Goal: Task Accomplishment & Management: Complete application form

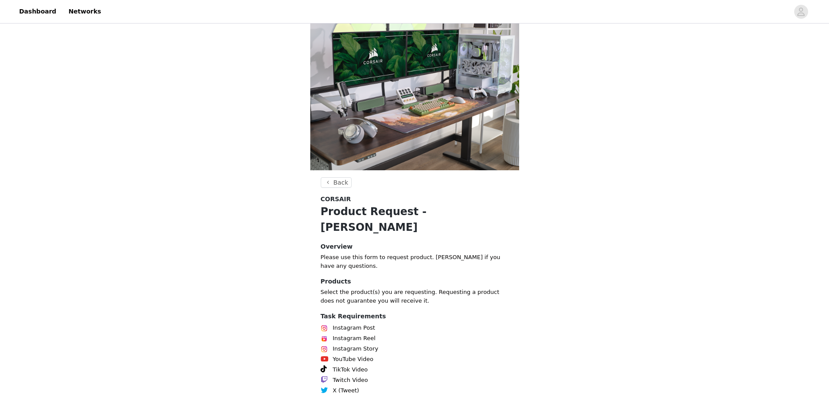
scroll to position [36, 0]
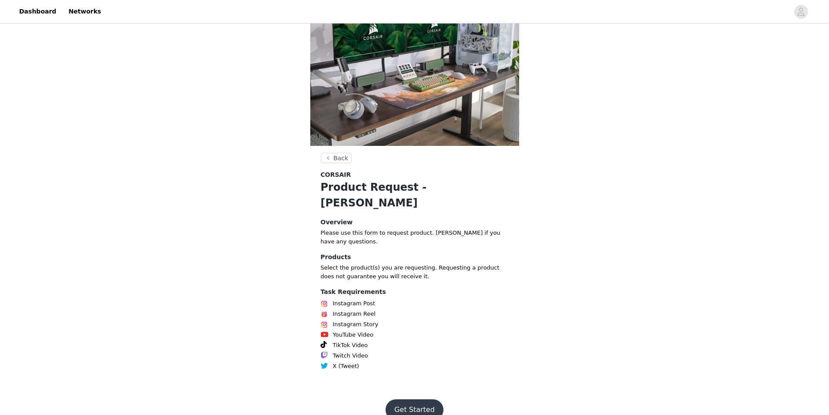
click at [415, 399] on button "Get Started" at bounding box center [415, 409] width 58 height 21
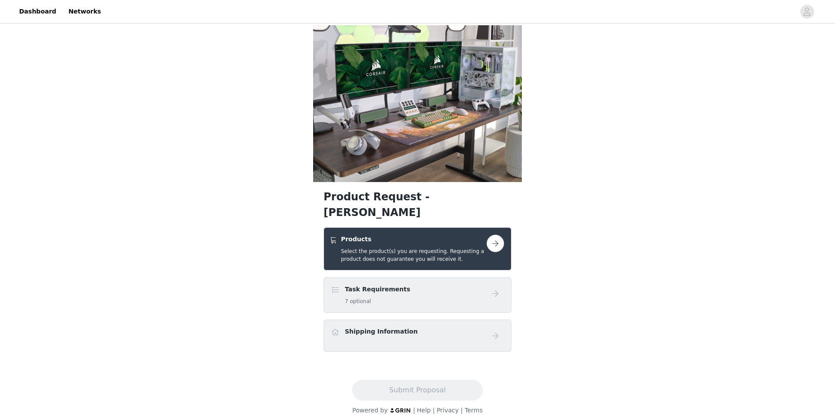
click at [494, 235] on button "button" at bounding box center [495, 243] width 17 height 17
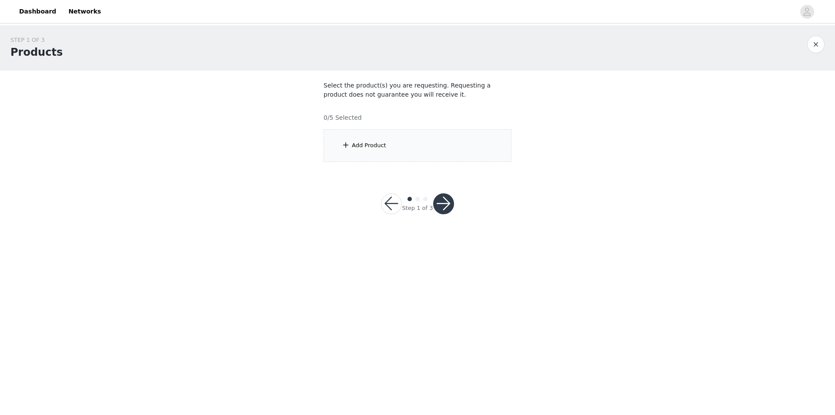
click at [368, 144] on div "Add Product" at bounding box center [369, 145] width 34 height 9
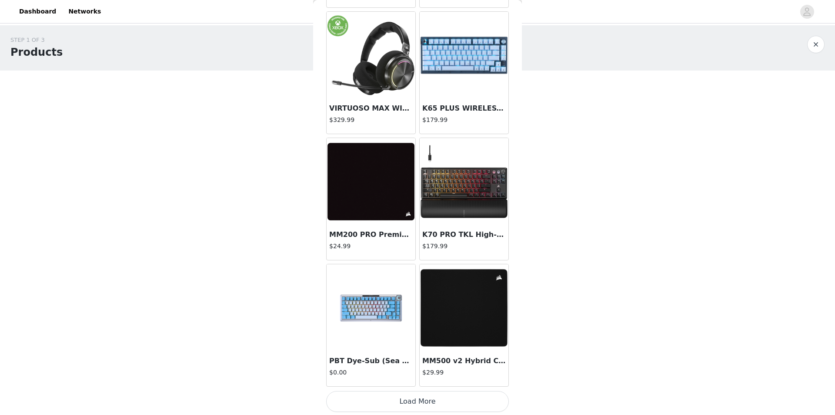
scroll to position [917, 0]
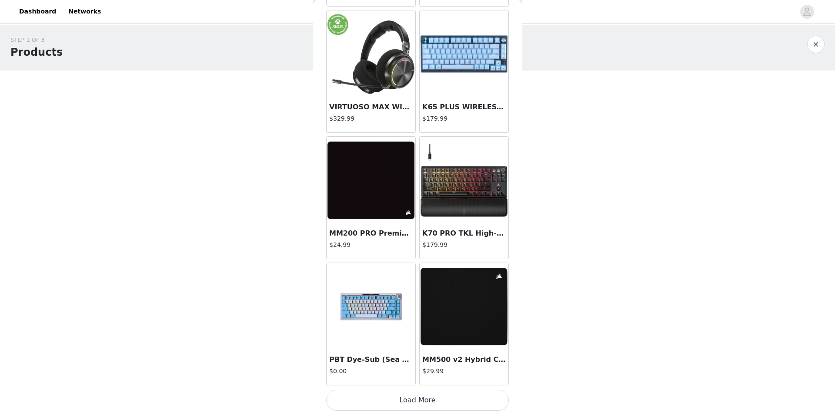
click at [427, 397] on button "Load More" at bounding box center [417, 399] width 183 height 21
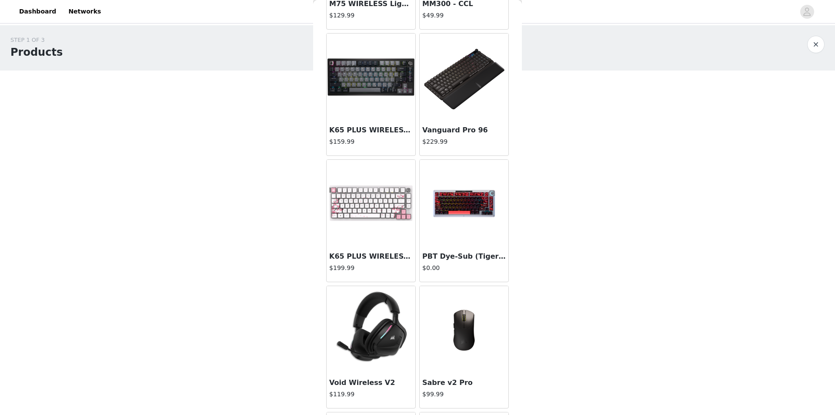
scroll to position [2179, 0]
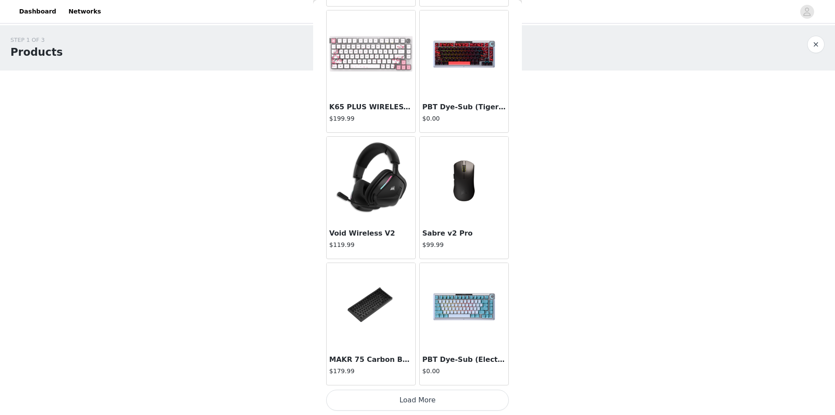
click at [464, 179] on img at bounding box center [464, 180] width 87 height 87
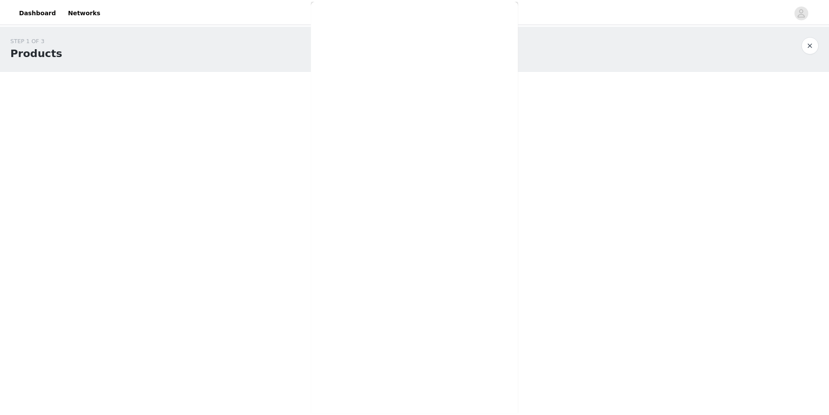
scroll to position [0, 0]
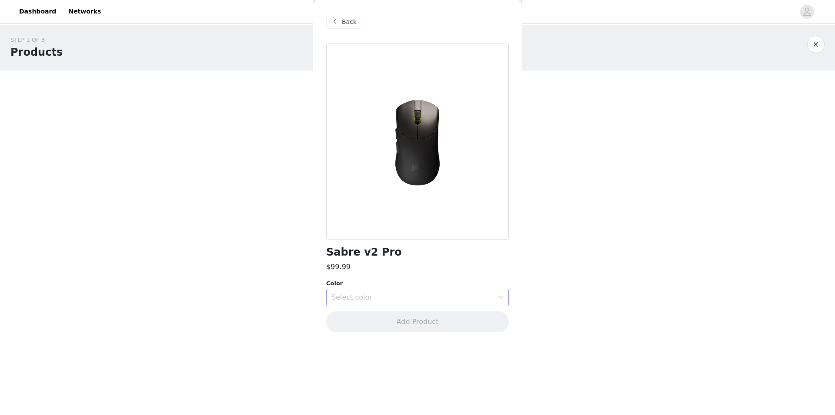
click at [395, 295] on div "Select color" at bounding box center [413, 297] width 163 height 9
click at [369, 328] on li "White" at bounding box center [417, 330] width 183 height 14
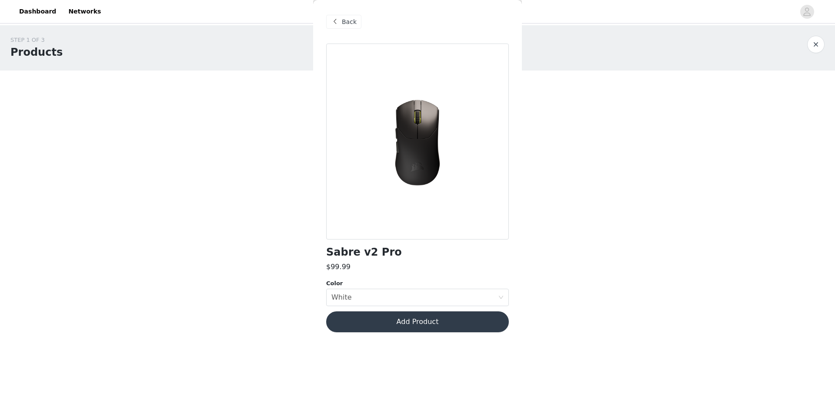
drag, startPoint x: 381, startPoint y: 322, endPoint x: 382, endPoint y: 364, distance: 41.3
click at [382, 364] on div "Back Sabre v2 Pro $99.99 Color Select color White Add Product" at bounding box center [417, 207] width 209 height 415
click at [388, 302] on div "Select color White" at bounding box center [415, 297] width 167 height 17
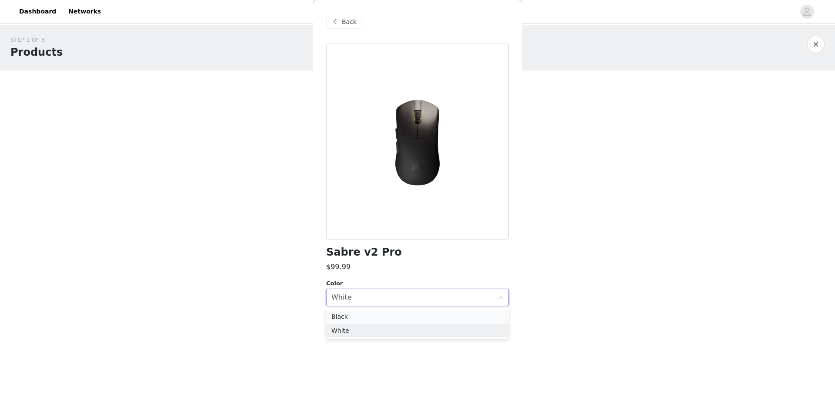
click at [364, 315] on li "Black" at bounding box center [417, 316] width 183 height 14
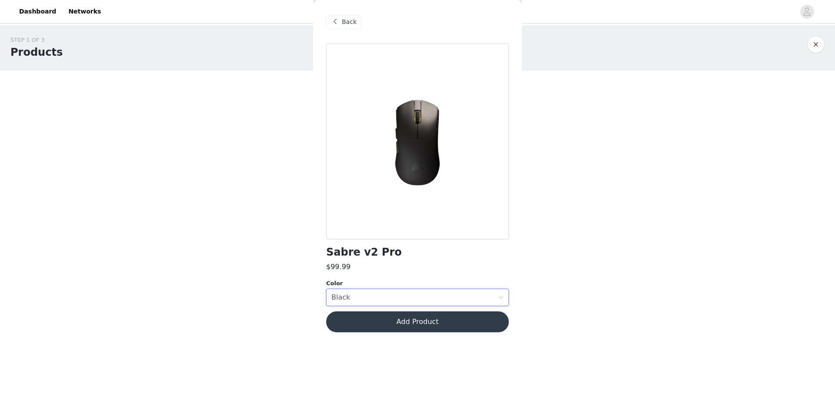
click at [474, 319] on button "Add Product" at bounding box center [417, 321] width 183 height 21
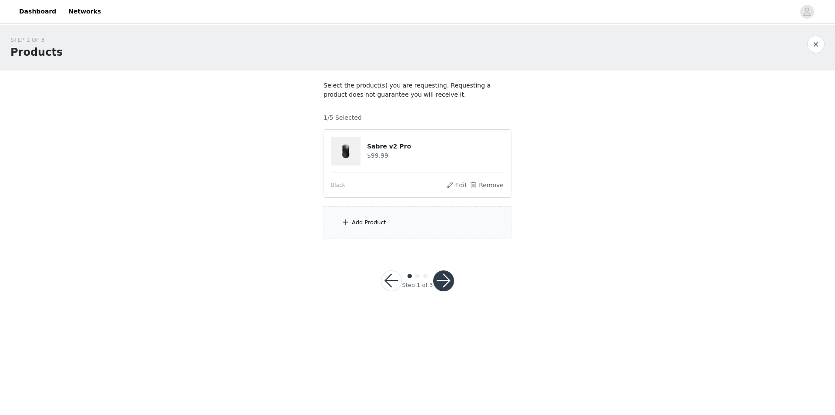
click at [380, 226] on div "Add Product" at bounding box center [369, 222] width 34 height 9
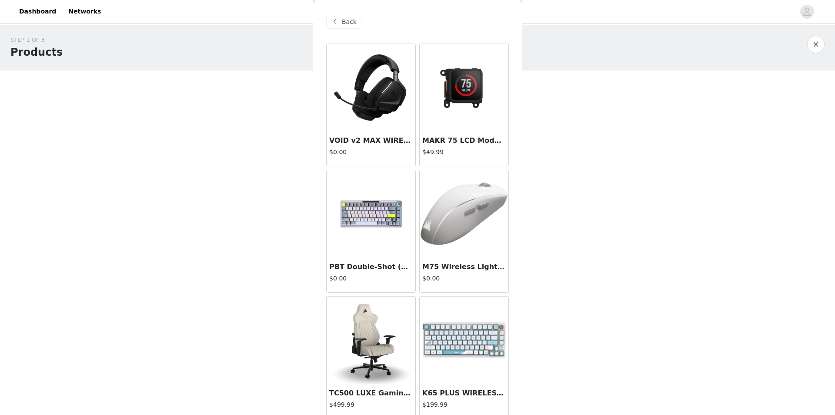
click at [379, 329] on img at bounding box center [371, 339] width 87 height 87
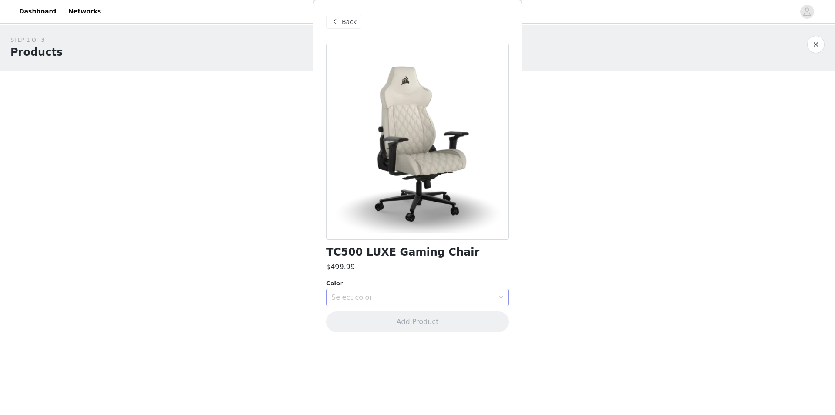
click at [391, 302] on div "Select color" at bounding box center [415, 297] width 167 height 17
click at [355, 344] on li "Black" at bounding box center [417, 344] width 183 height 14
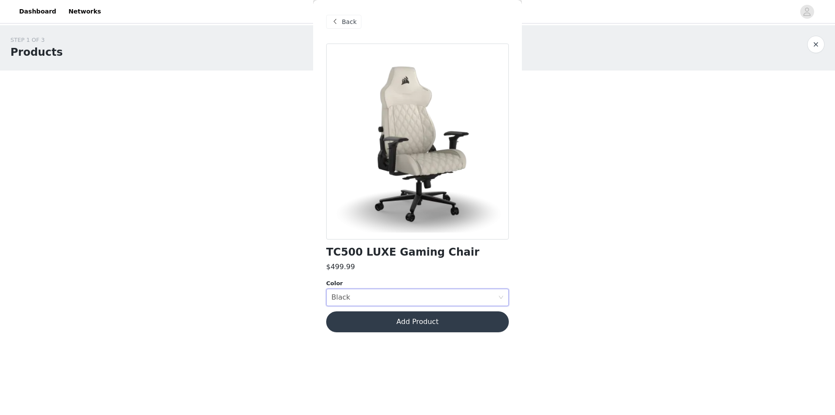
click at [405, 324] on button "Add Product" at bounding box center [417, 321] width 183 height 21
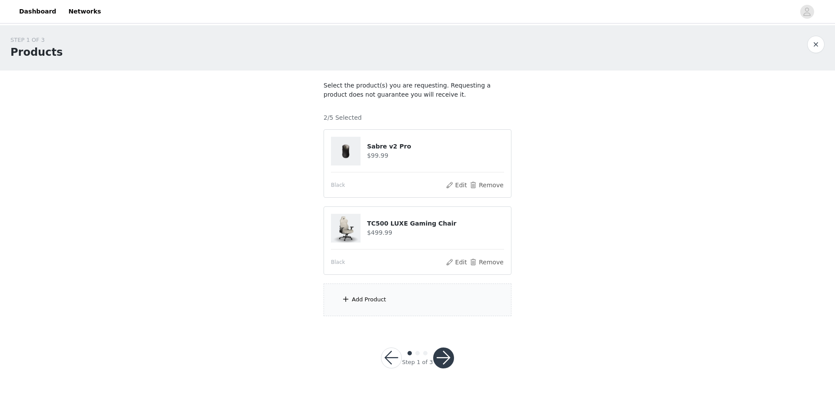
click at [446, 354] on button "button" at bounding box center [443, 357] width 21 height 21
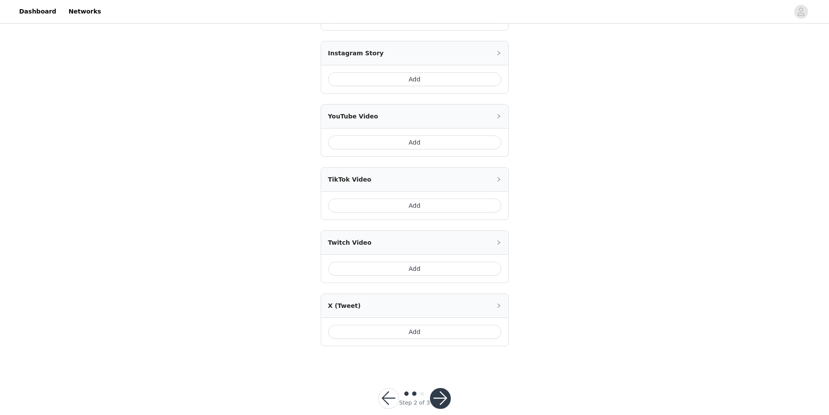
scroll to position [293, 0]
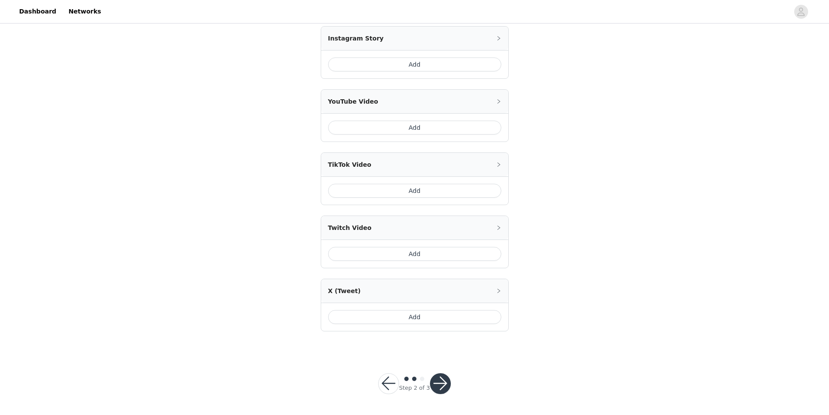
click at [413, 322] on button "Add" at bounding box center [414, 317] width 173 height 14
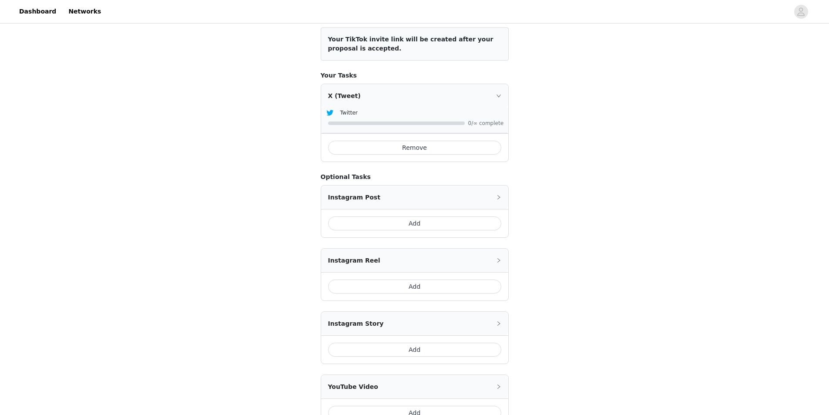
scroll to position [87, 0]
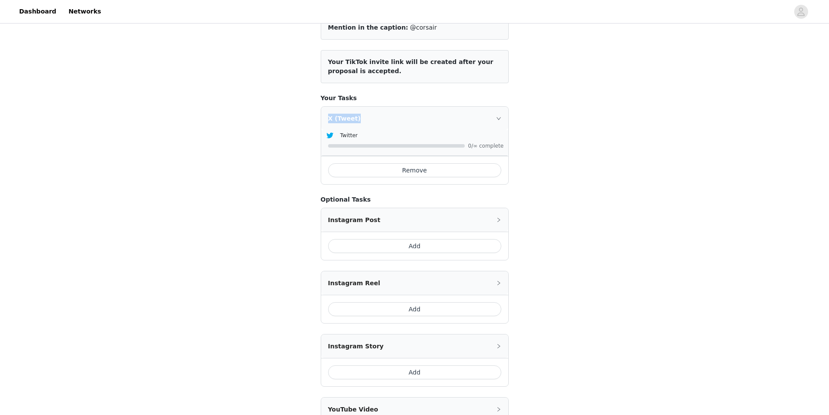
drag, startPoint x: 359, startPoint y: 117, endPoint x: 312, endPoint y: 121, distance: 46.3
click at [312, 121] on section "Include the following in your post Hashtag in the captions: #corsair Mention in…" at bounding box center [414, 289] width 209 height 613
click at [657, 141] on div "STEP 2 OF 3 Task Requirements Include the following in your post Hashtag in the…" at bounding box center [414, 267] width 829 height 658
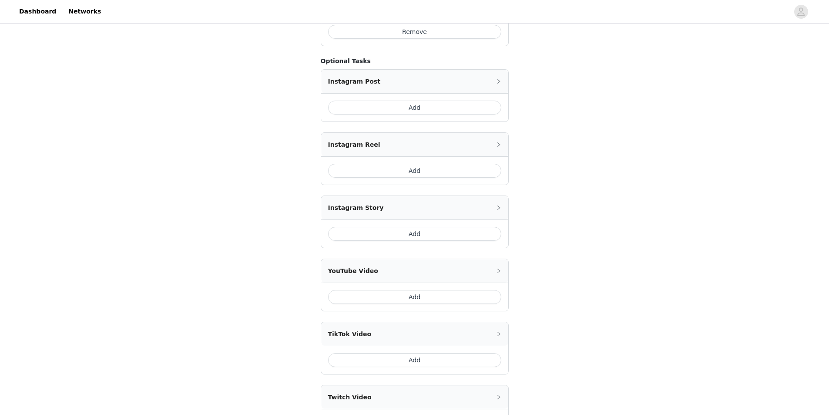
scroll to position [305, 0]
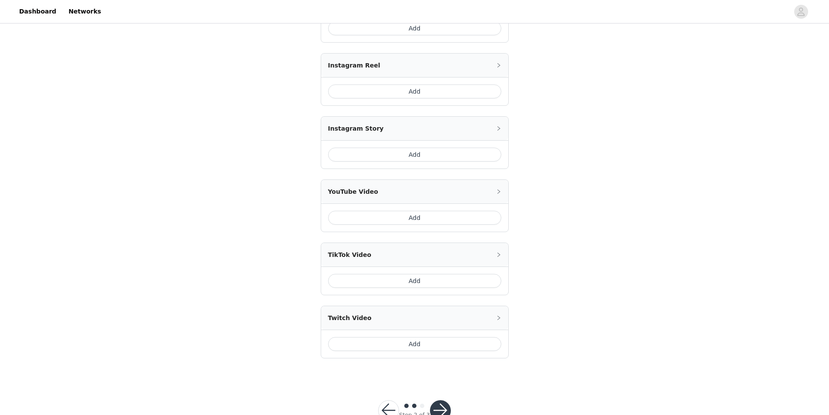
click at [380, 340] on button "Add" at bounding box center [414, 344] width 173 height 14
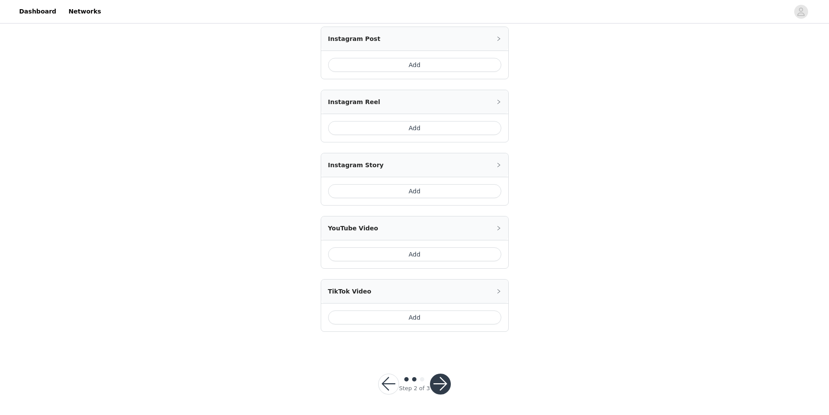
scroll to position [357, 0]
click at [439, 386] on button "button" at bounding box center [440, 383] width 21 height 21
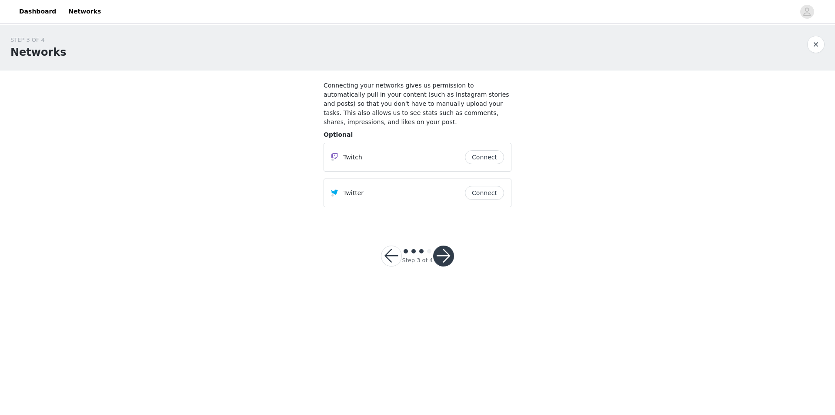
click at [477, 150] on button "Connect" at bounding box center [484, 157] width 39 height 14
click at [478, 186] on button "Connect" at bounding box center [484, 193] width 39 height 14
click at [439, 248] on button "button" at bounding box center [443, 255] width 21 height 21
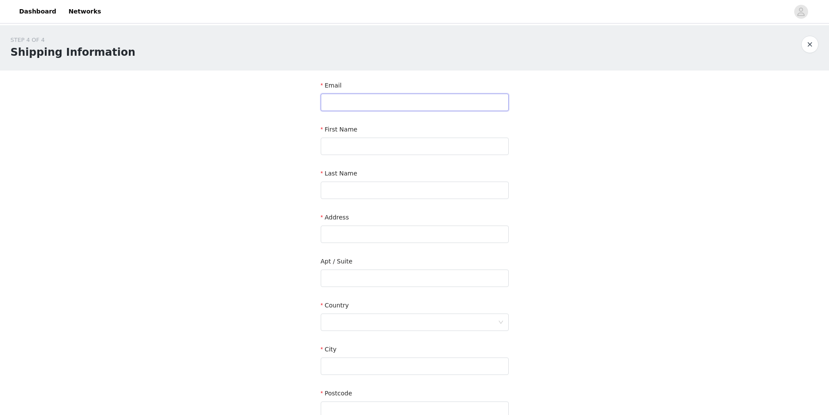
click at [362, 103] on input "text" at bounding box center [415, 102] width 188 height 17
click at [386, 108] on input "[DOMAIN_NAME]" at bounding box center [415, 102] width 188 height 17
type input "[EMAIL_ADDRESS][DOMAIN_NAME]"
drag, startPoint x: 393, startPoint y: 133, endPoint x: 389, endPoint y: 141, distance: 8.4
click at [392, 135] on div "First Name" at bounding box center [415, 131] width 188 height 13
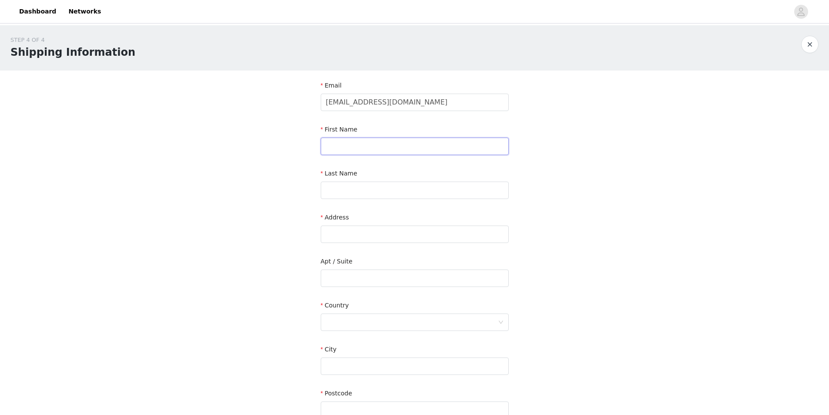
click at [390, 141] on input "text" at bounding box center [415, 146] width 188 height 17
type input "[PERSON_NAME]"
type input "[STREET_ADDRESS][PERSON_NAME]"
type input "[PERSON_NAME] d'Orba"
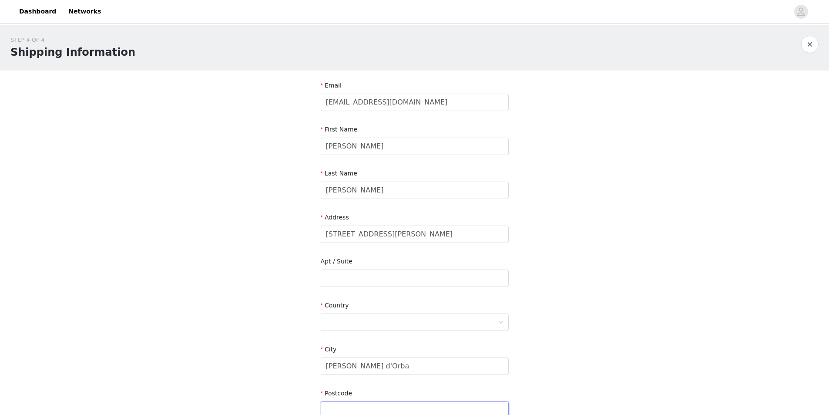
type input "15060"
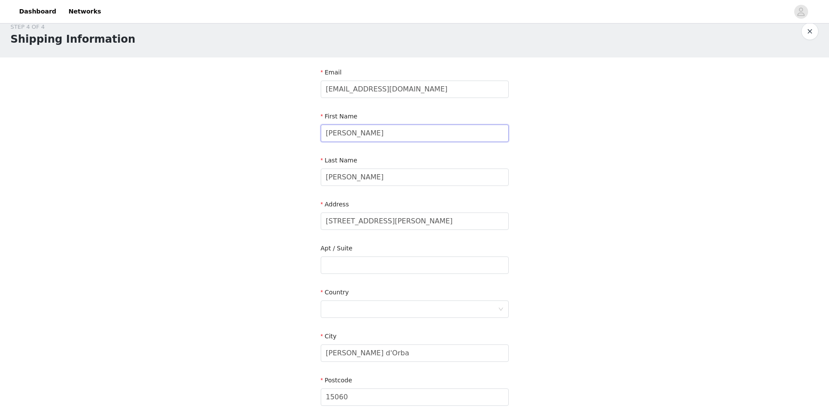
scroll to position [44, 0]
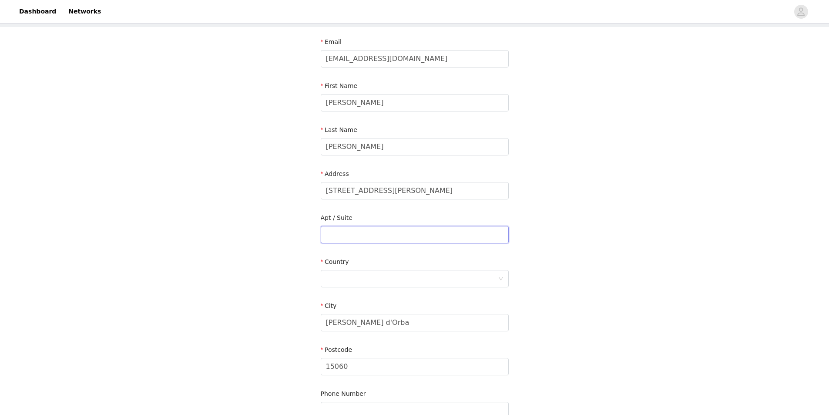
click at [369, 242] on input "text" at bounding box center [415, 234] width 188 height 17
type input "9"
click at [622, 255] on div "STEP 4 OF 4 Shipping Information Email [EMAIL_ADDRESS][DOMAIN_NAME] First Name …" at bounding box center [414, 213] width 829 height 462
click at [428, 295] on form "Email [EMAIL_ADDRESS][DOMAIN_NAME] First Name [PERSON_NAME] Last Name [PERSON_N…" at bounding box center [415, 229] width 188 height 385
click at [428, 291] on form "Email [EMAIL_ADDRESS][DOMAIN_NAME] First Name [PERSON_NAME] Last Name [PERSON_N…" at bounding box center [415, 229] width 188 height 385
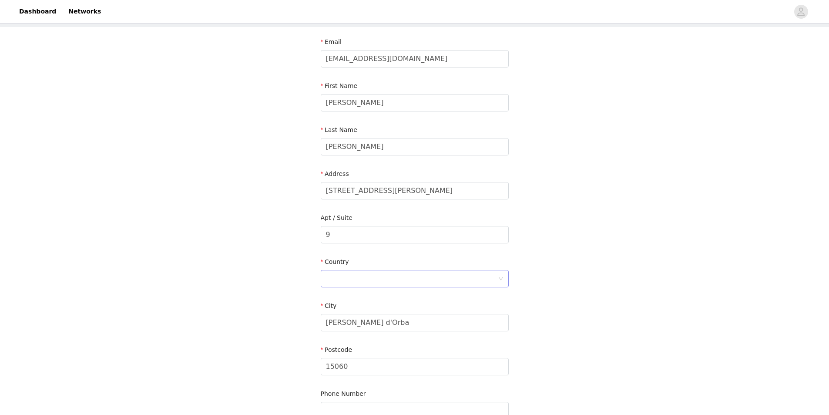
click at [429, 285] on div at bounding box center [412, 278] width 172 height 17
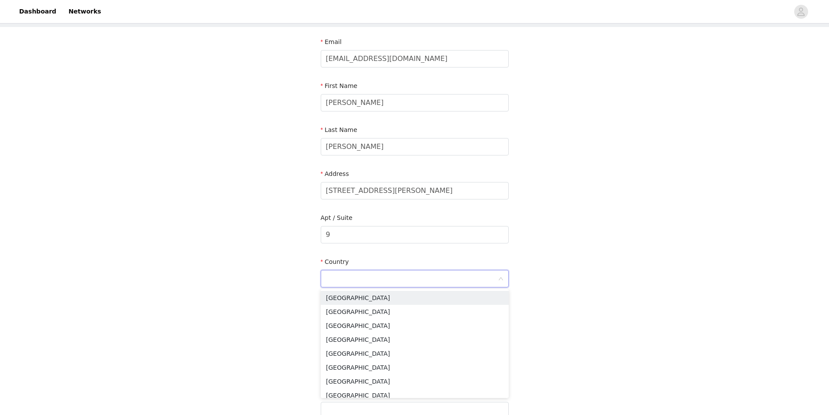
click at [435, 277] on input at bounding box center [412, 278] width 172 height 17
type input "[GEOGRAPHIC_DATA]"
type input "3492960180"
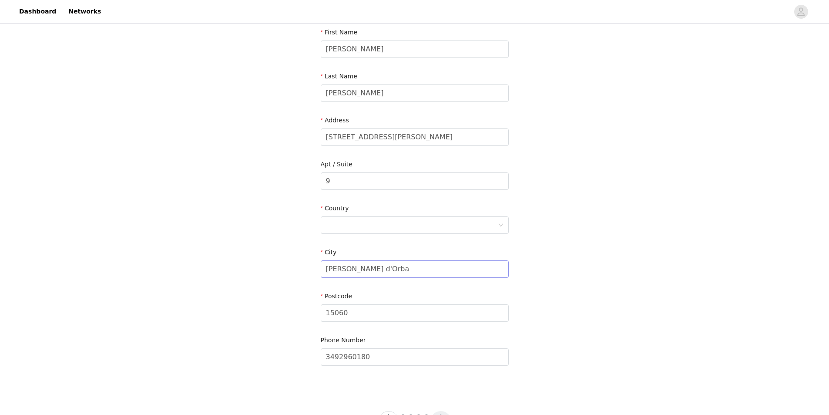
scroll to position [91, 0]
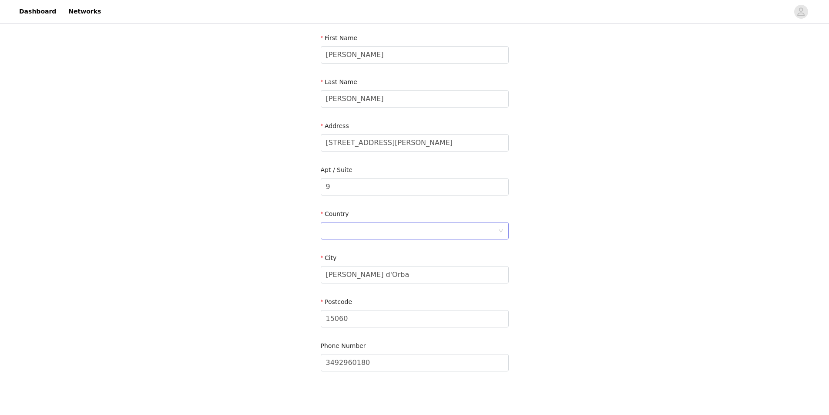
click at [443, 232] on div at bounding box center [412, 230] width 172 height 17
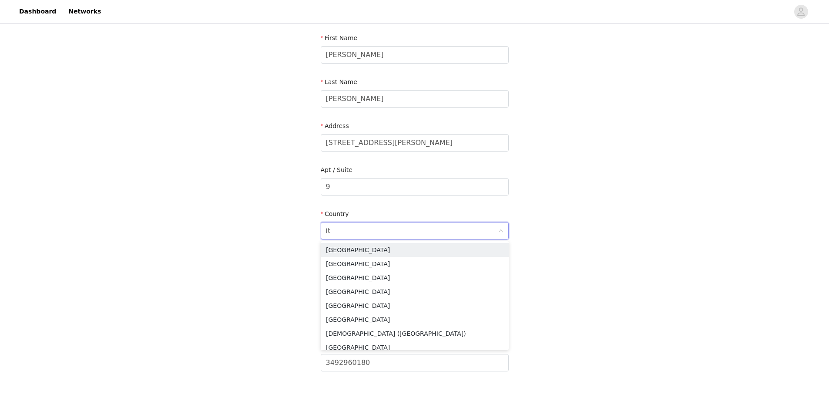
type input "itA"
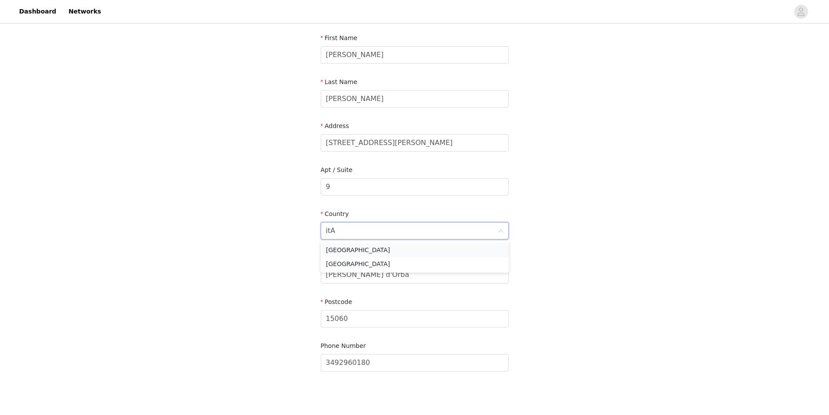
click at [353, 247] on li "[GEOGRAPHIC_DATA]" at bounding box center [415, 250] width 188 height 14
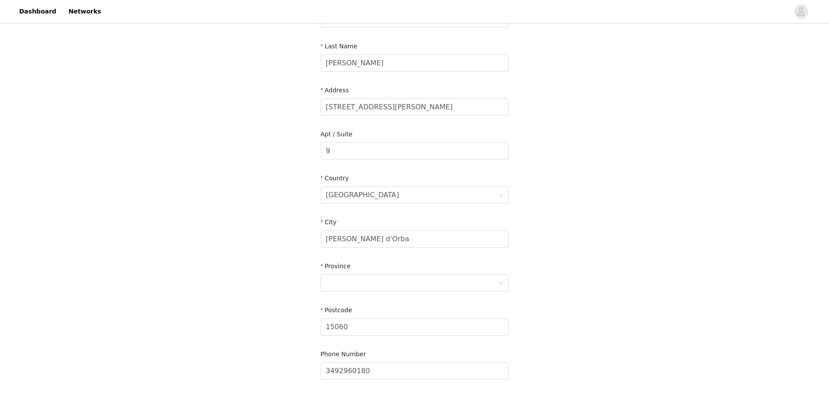
scroll to position [135, 0]
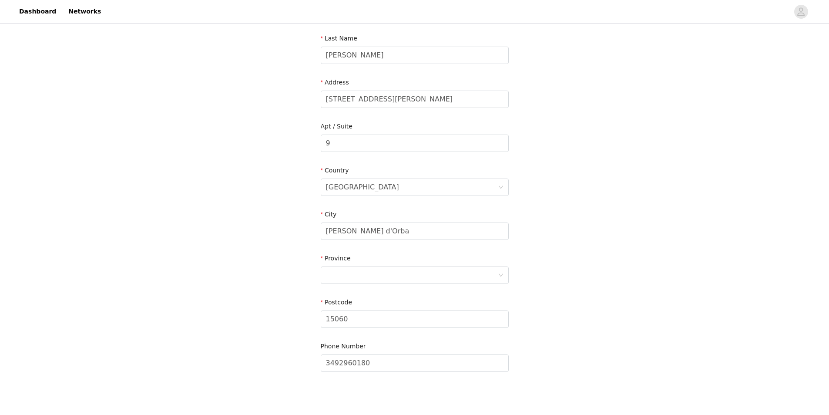
click at [397, 284] on div "Province" at bounding box center [415, 271] width 188 height 34
click at [402, 275] on div at bounding box center [412, 275] width 172 height 17
type input "ALE"
click at [365, 292] on li "[GEOGRAPHIC_DATA]" at bounding box center [415, 294] width 188 height 14
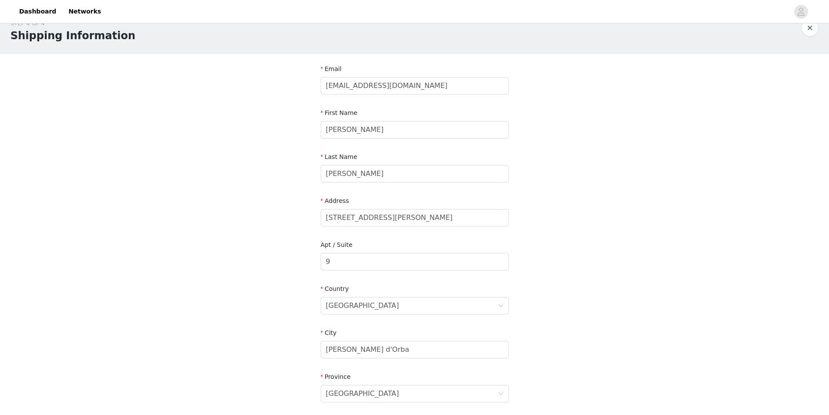
scroll to position [0, 0]
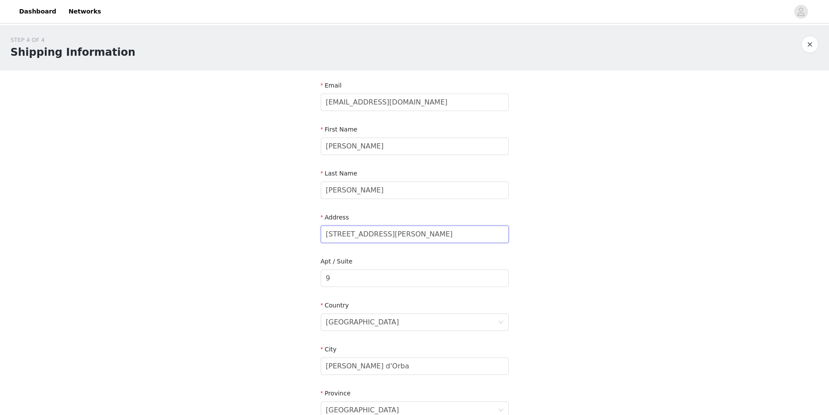
click at [443, 226] on input "[STREET_ADDRESS][PERSON_NAME]" at bounding box center [415, 233] width 188 height 17
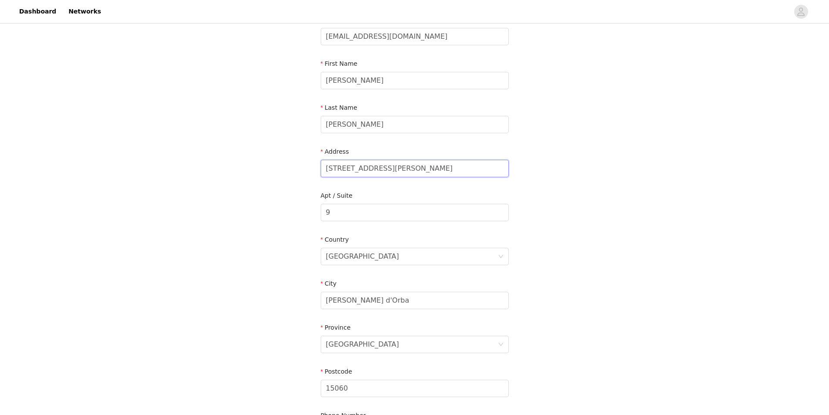
scroll to position [179, 0]
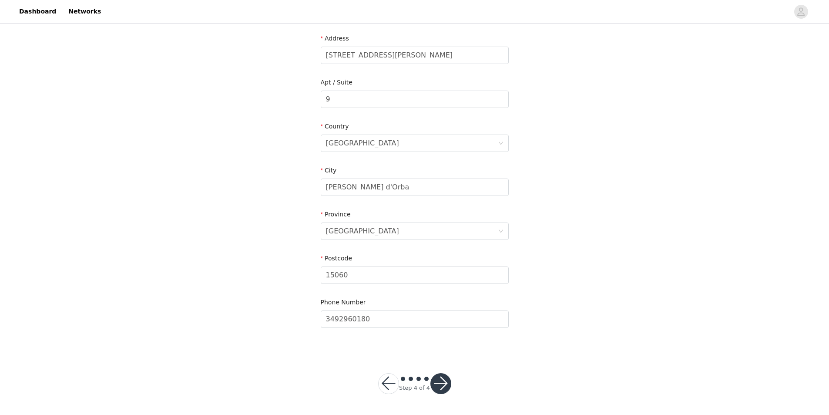
click at [442, 382] on button "button" at bounding box center [440, 383] width 21 height 21
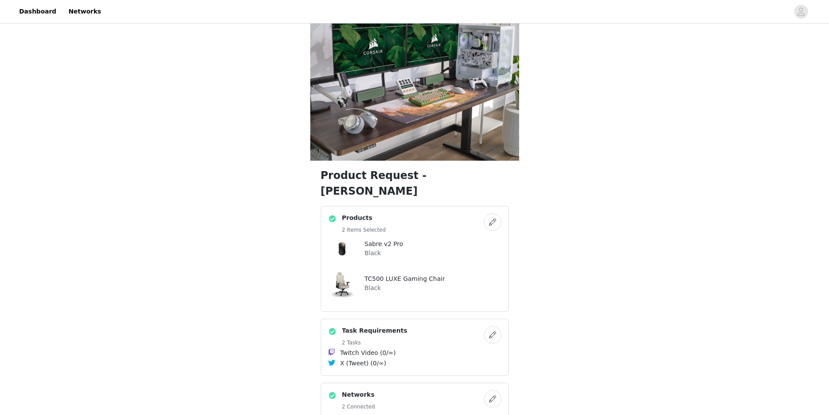
scroll to position [199, 0]
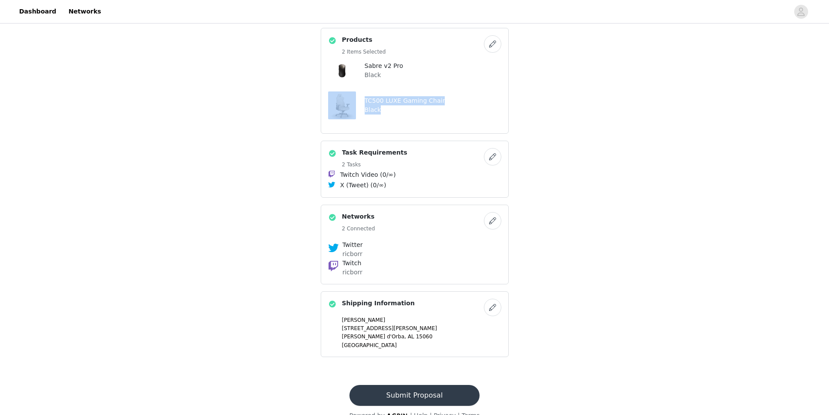
drag, startPoint x: 369, startPoint y: 104, endPoint x: 328, endPoint y: 94, distance: 42.4
click at [328, 94] on div "Products 2 Items Selected Sabre v2 Pro Black TC500 LUXE Gaming Chair Black" at bounding box center [415, 81] width 188 height 106
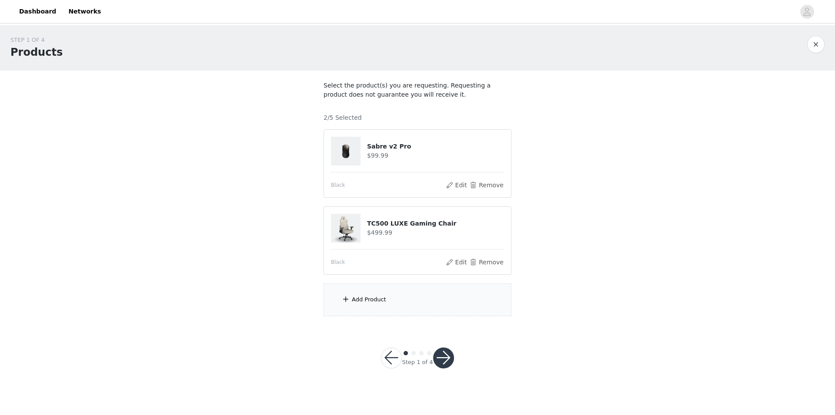
click at [451, 359] on button "button" at bounding box center [443, 357] width 21 height 21
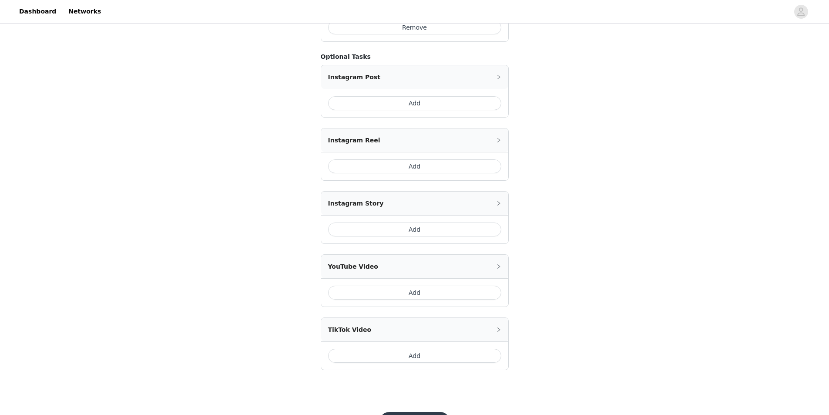
scroll to position [357, 0]
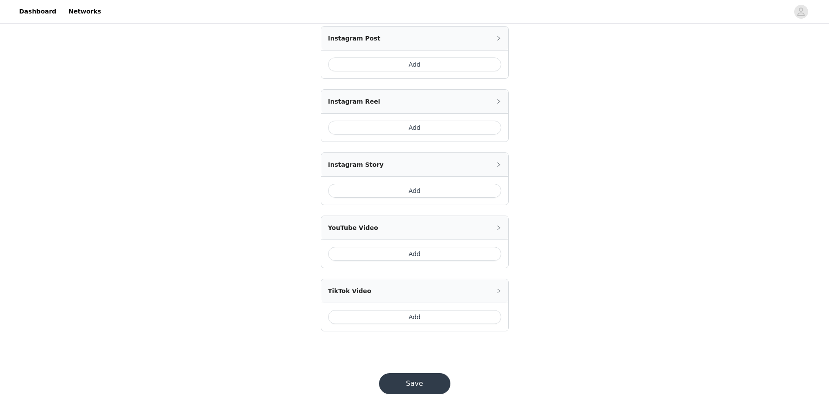
click at [422, 384] on button "Save" at bounding box center [414, 383] width 71 height 21
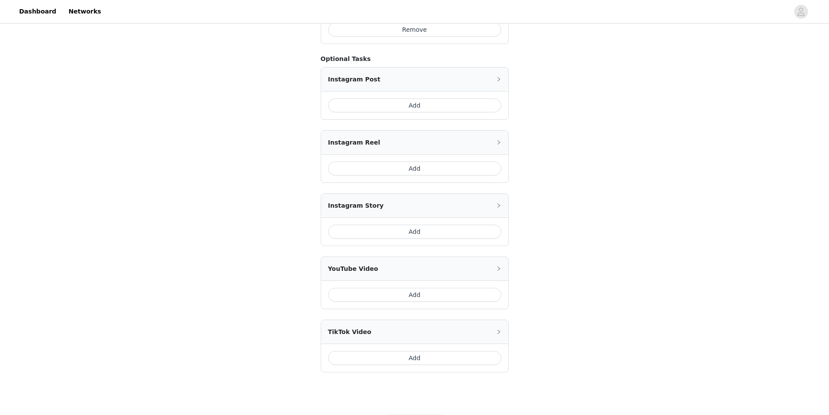
scroll to position [60, 0]
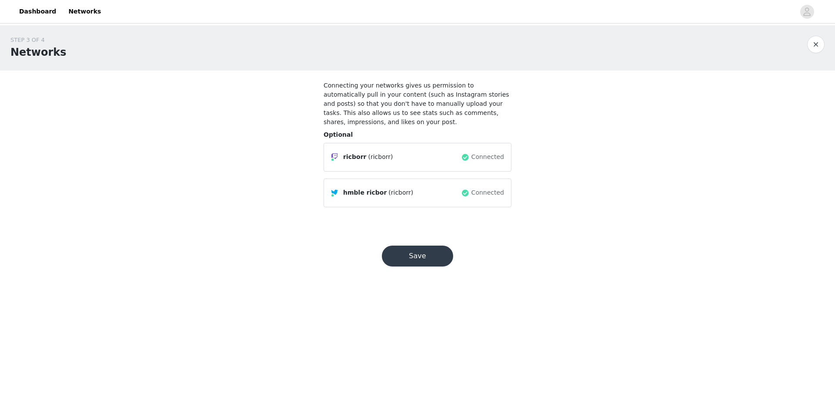
click at [418, 245] on button "Save" at bounding box center [417, 255] width 71 height 21
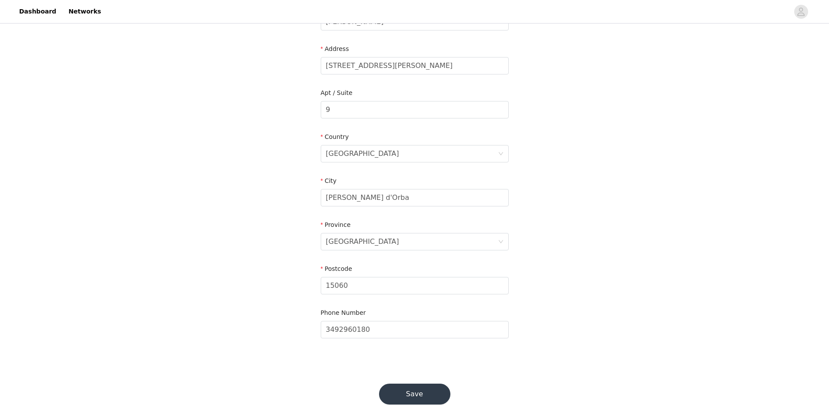
scroll to position [179, 0]
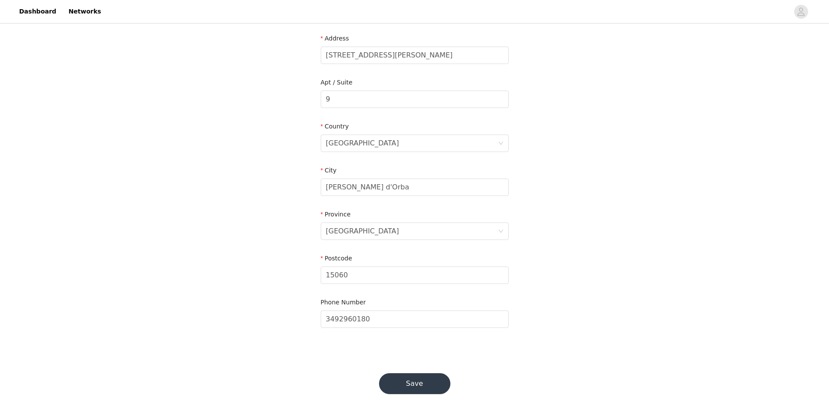
click at [432, 385] on button "Save" at bounding box center [414, 383] width 71 height 21
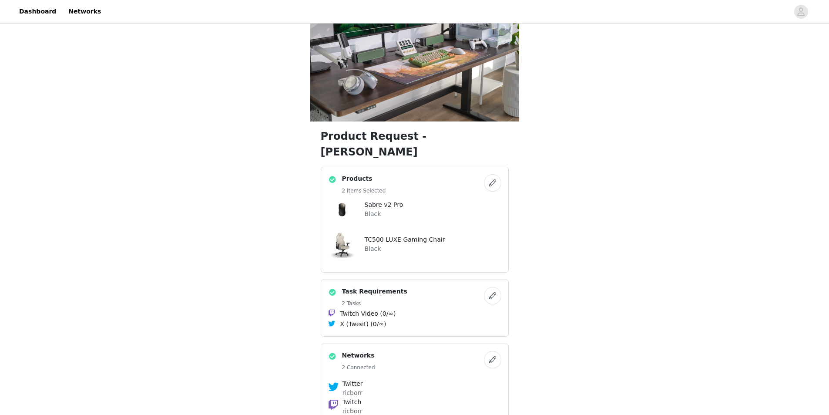
scroll to position [87, 0]
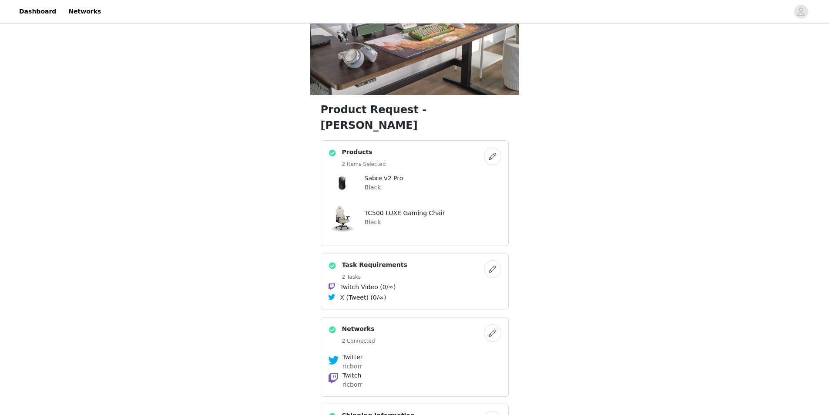
click at [491, 148] on button "button" at bounding box center [492, 156] width 17 height 17
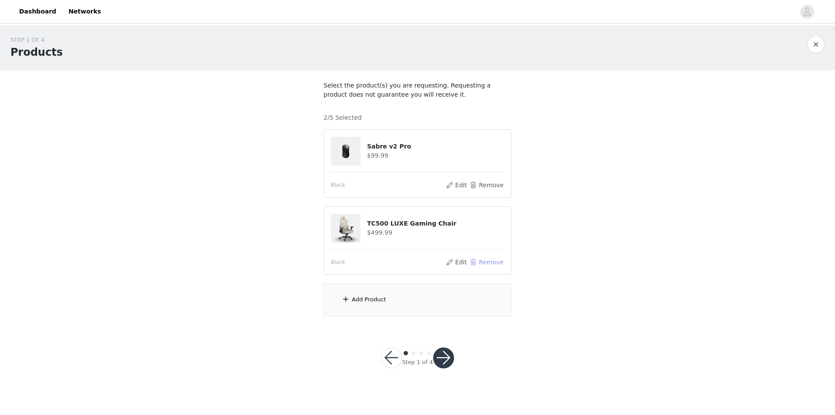
click at [494, 261] on button "Remove" at bounding box center [487, 262] width 35 height 10
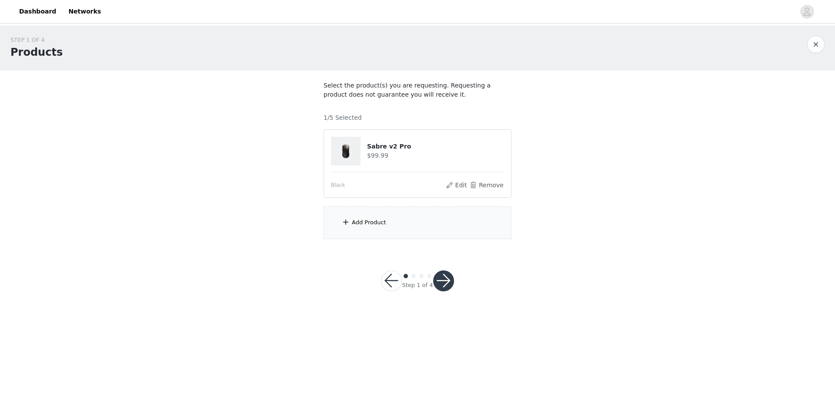
click at [442, 285] on button "button" at bounding box center [443, 280] width 21 height 21
click at [442, 284] on div at bounding box center [443, 280] width 21 height 21
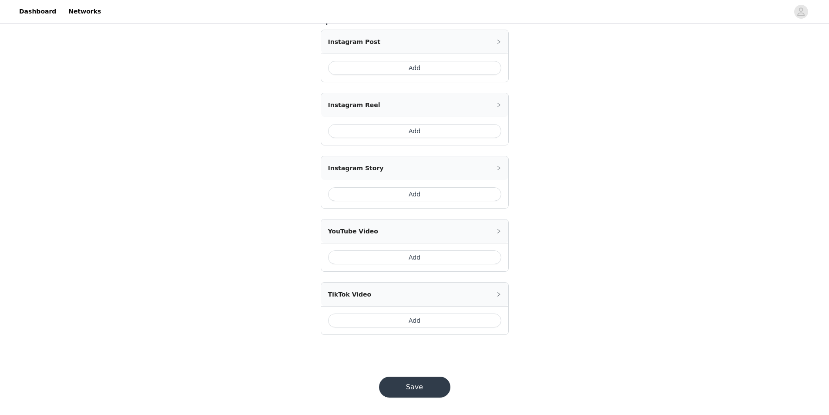
scroll to position [357, 0]
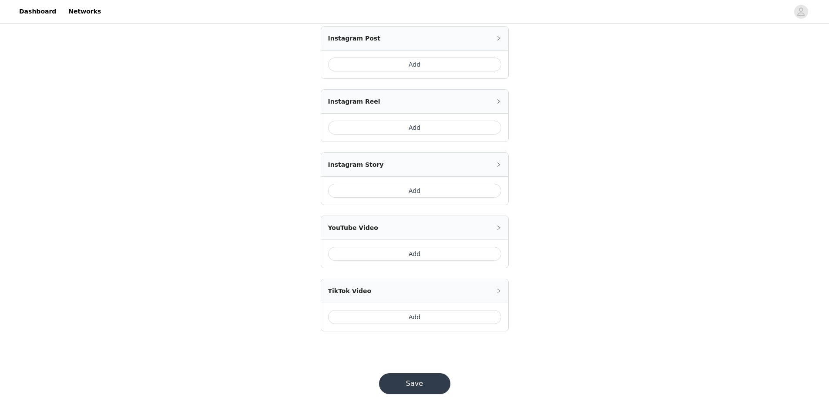
click at [437, 386] on button "Save" at bounding box center [414, 383] width 71 height 21
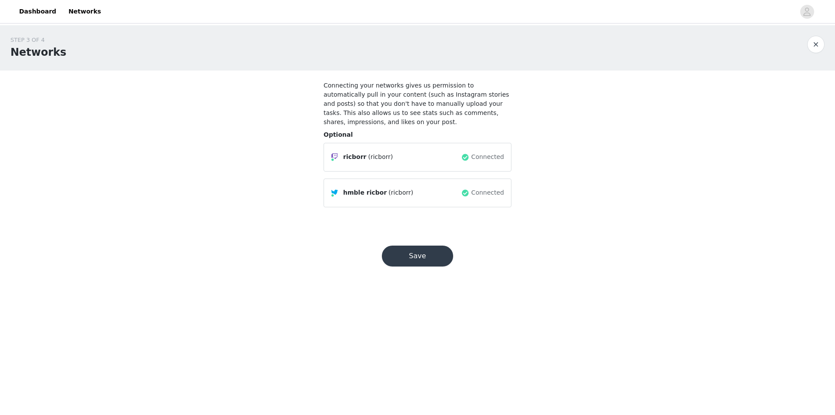
click at [420, 245] on button "Save" at bounding box center [417, 255] width 71 height 21
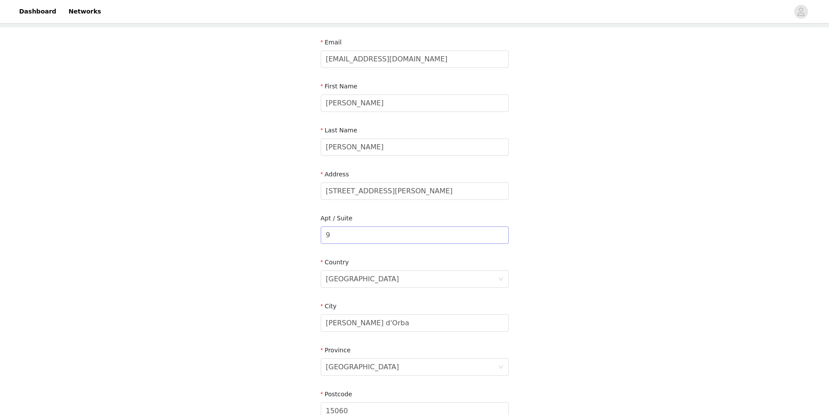
scroll to position [179, 0]
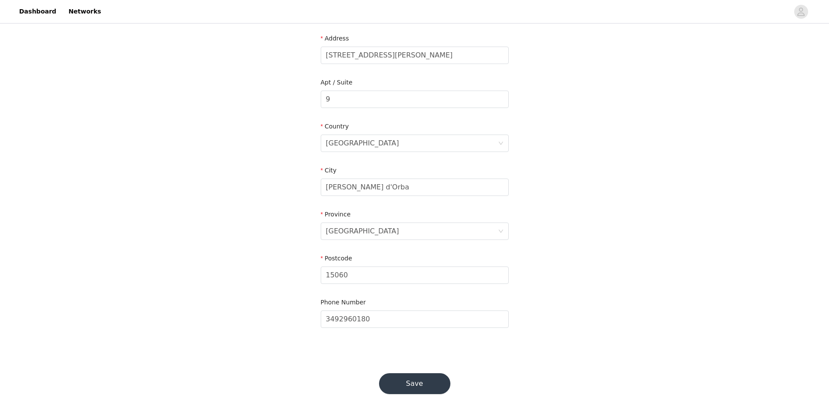
click at [408, 386] on button "Save" at bounding box center [414, 383] width 71 height 21
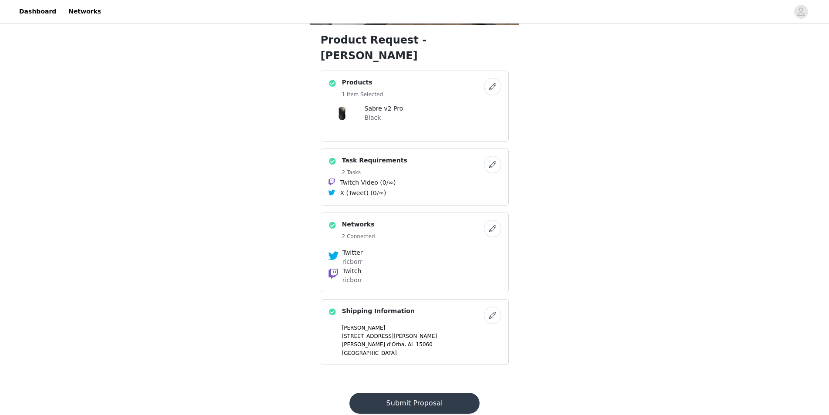
scroll to position [164, 0]
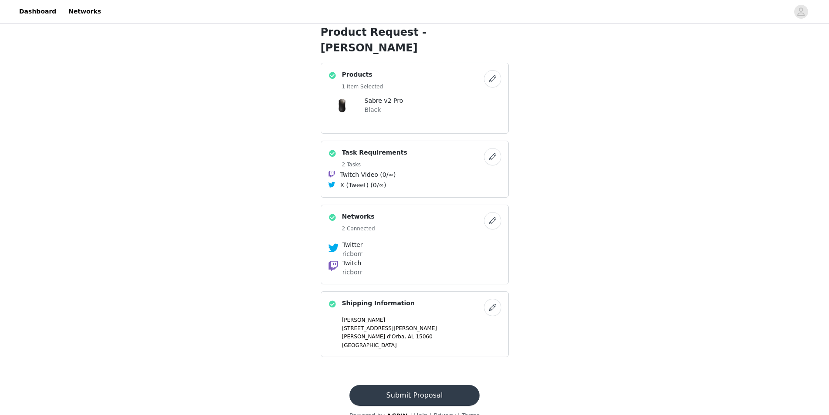
click at [401, 385] on button "Submit Proposal" at bounding box center [414, 395] width 130 height 21
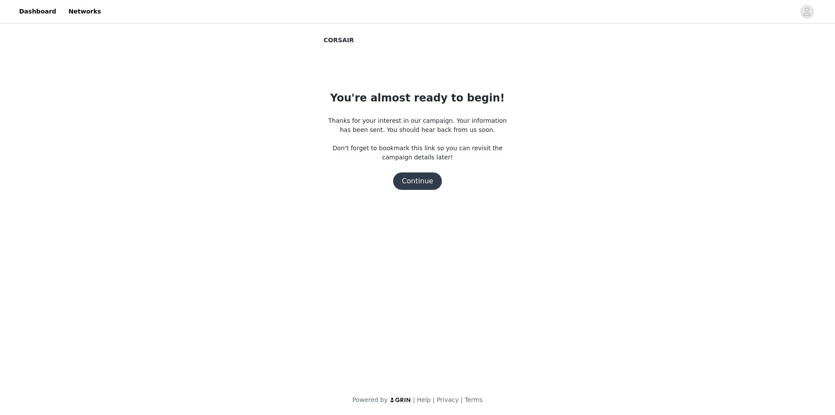
click at [413, 191] on section "CORSAIR You're almost ready to begin! Thanks for your interest in our campaign.…" at bounding box center [417, 127] width 209 height 182
click at [414, 181] on button "Continue" at bounding box center [417, 180] width 49 height 17
